Goal: Find specific page/section: Find specific page/section

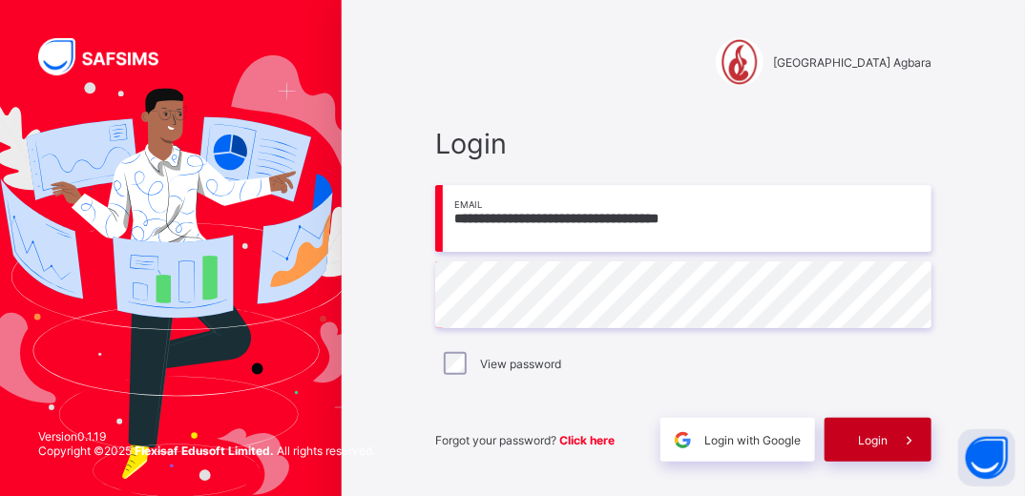
click at [878, 435] on span "Login" at bounding box center [873, 440] width 30 height 14
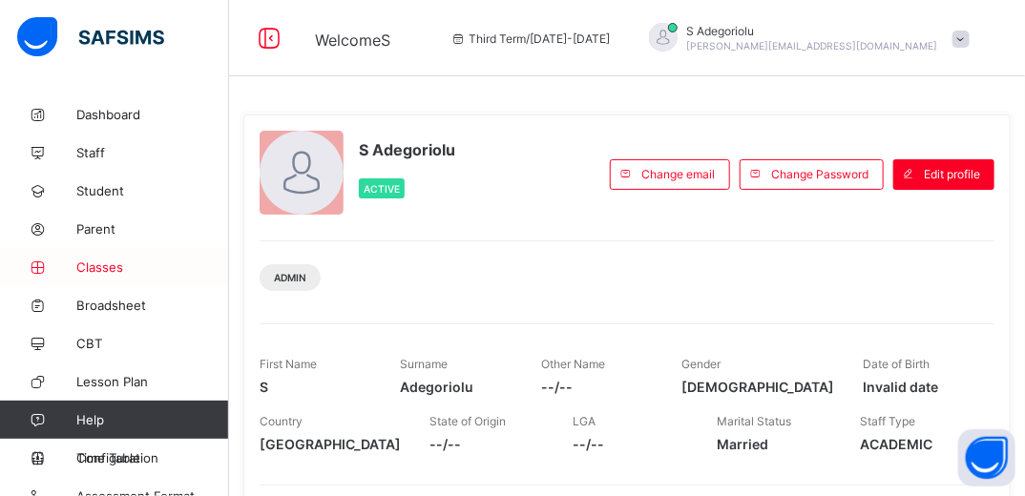
click at [106, 270] on span "Classes" at bounding box center [152, 266] width 153 height 15
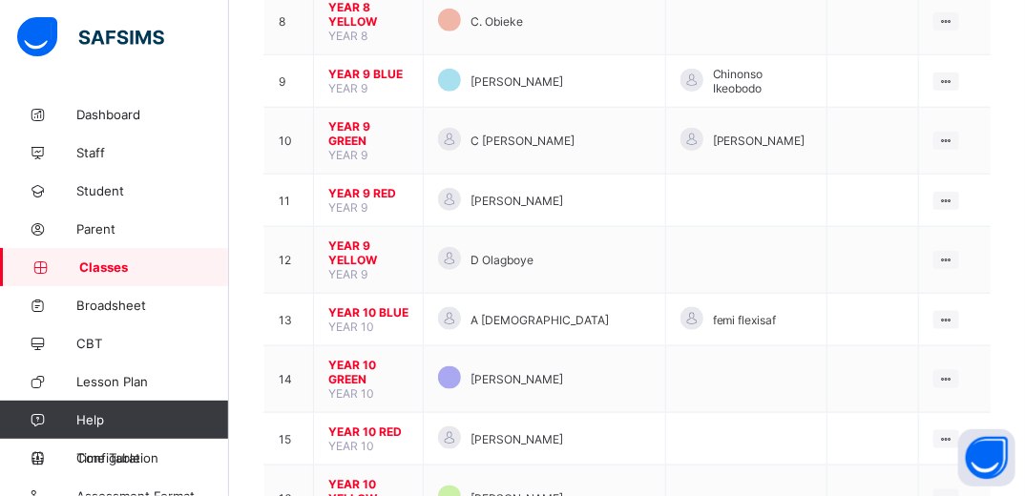
scroll to position [660, 0]
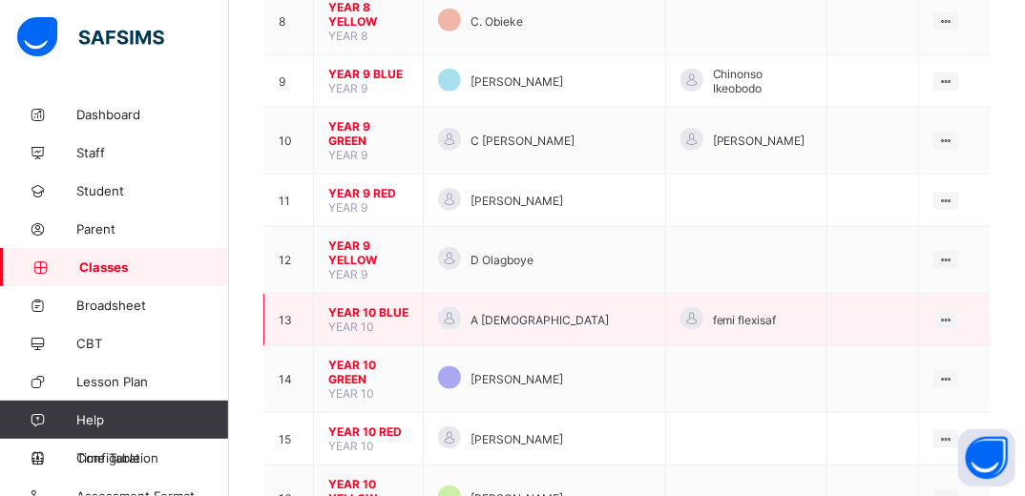
click at [379, 305] on span "YEAR 10 BLUE" at bounding box center [368, 312] width 80 height 14
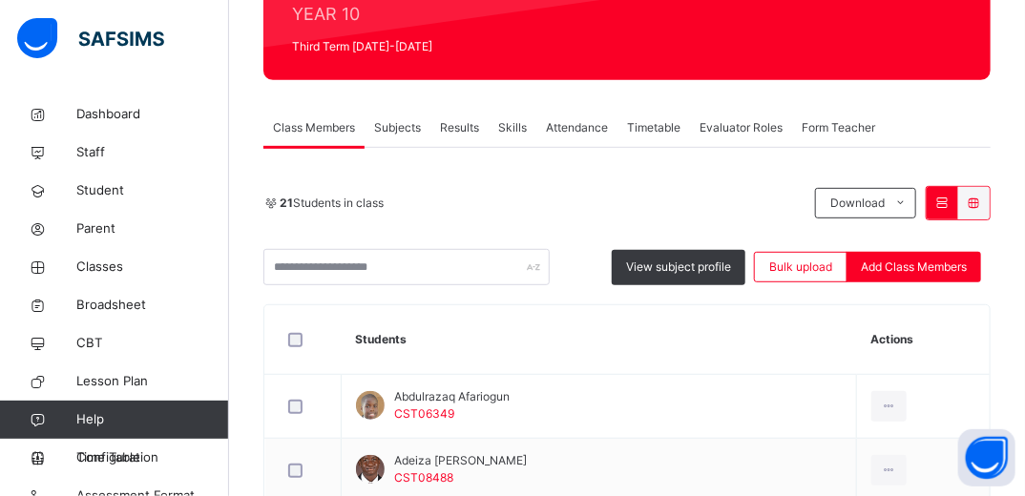
scroll to position [172, 0]
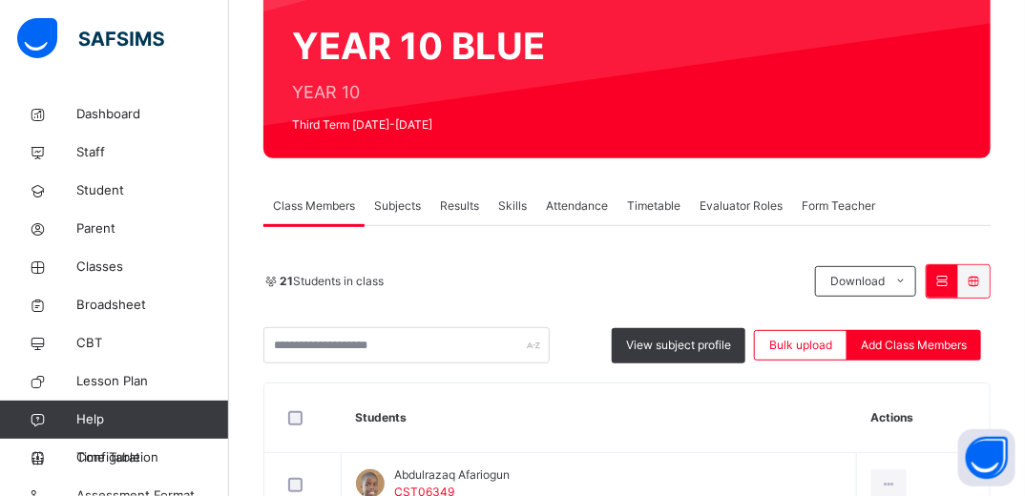
click at [449, 206] on span "Results" at bounding box center [459, 205] width 39 height 17
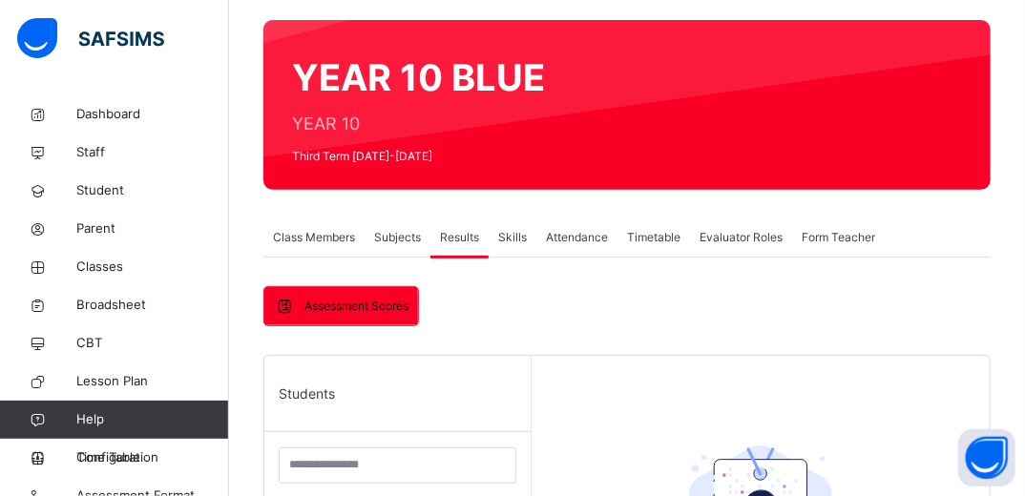
scroll to position [147, 0]
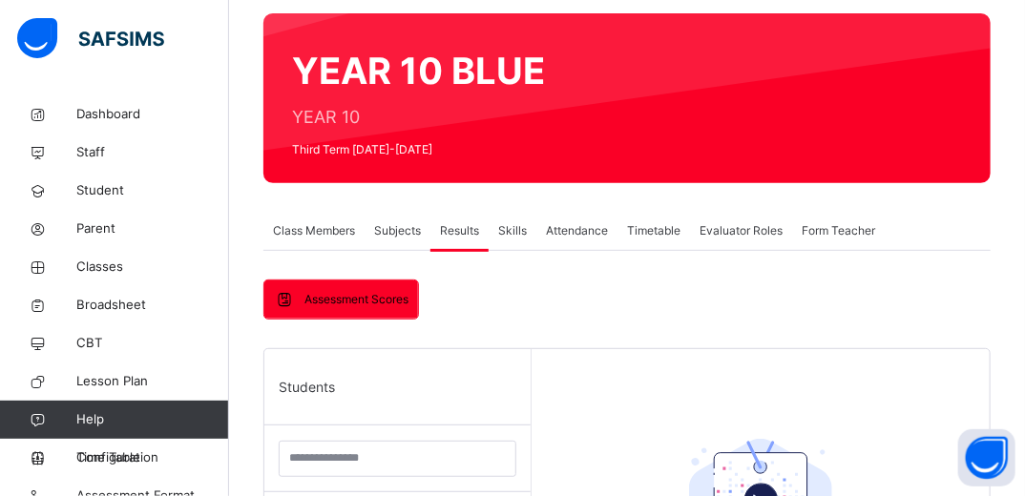
click at [398, 226] on span "Subjects" at bounding box center [397, 230] width 47 height 17
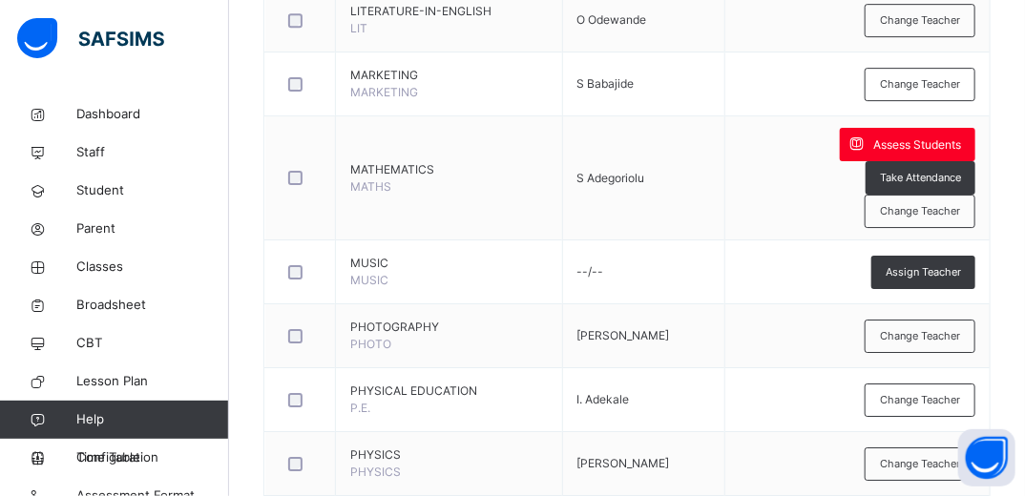
scroll to position [2155, 0]
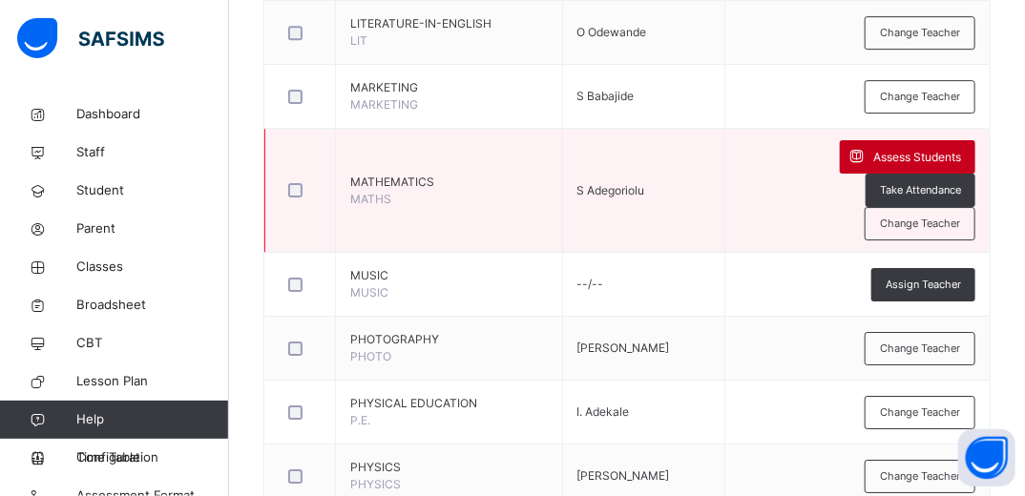
click at [873, 154] on span "Assess Students" at bounding box center [917, 157] width 88 height 17
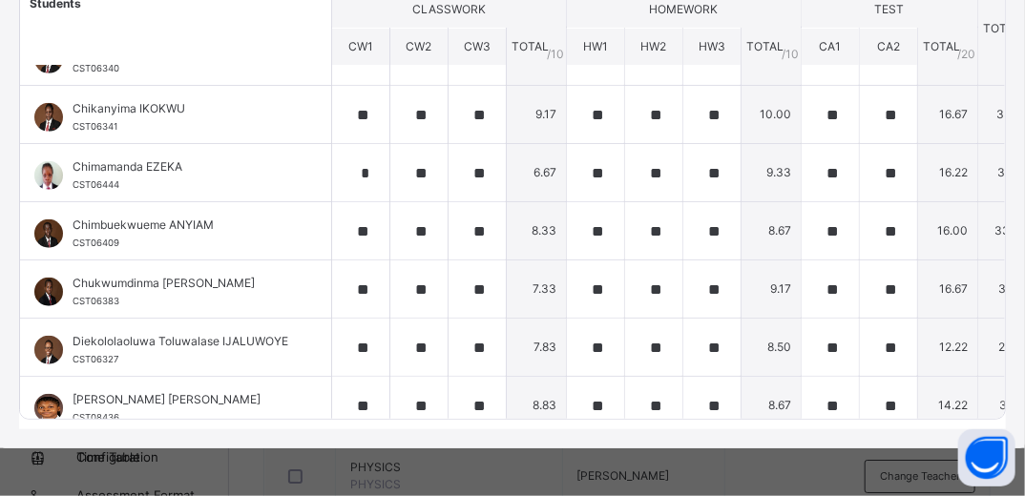
scroll to position [0, 0]
